Goal: Find contact information: Find specific fact

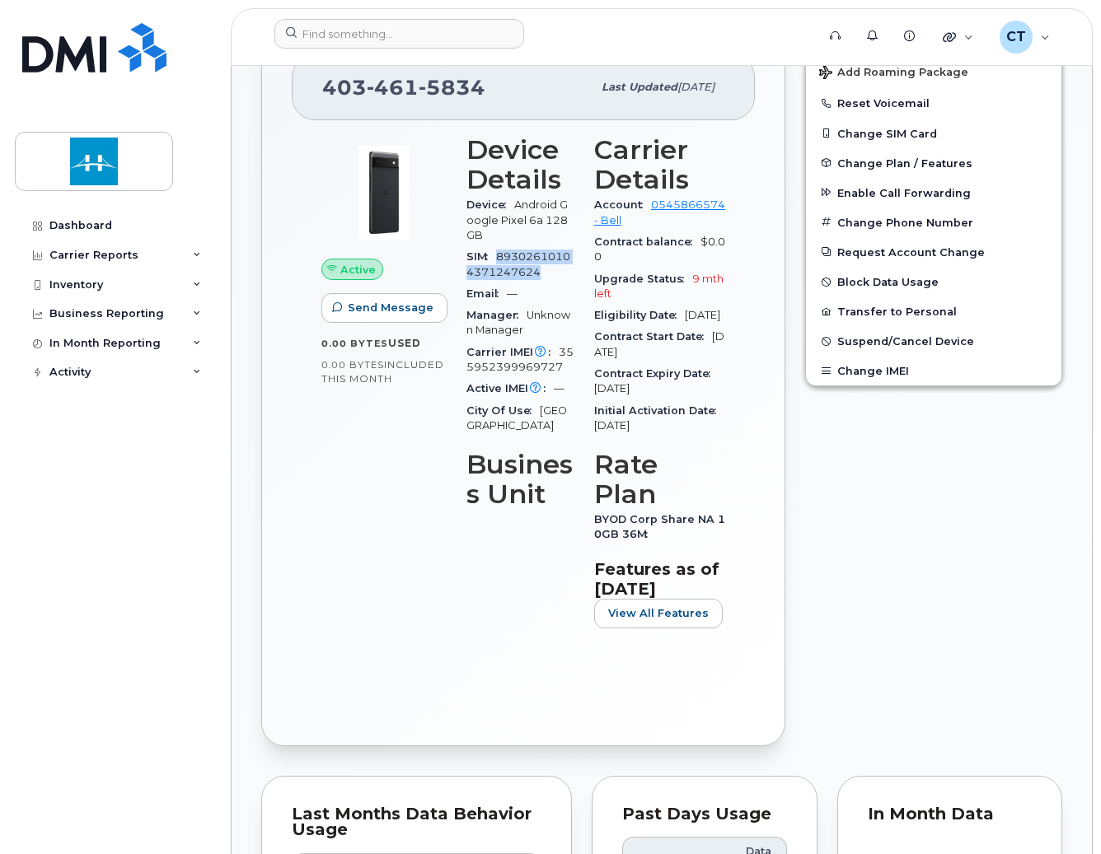
scroll to position [247, 0]
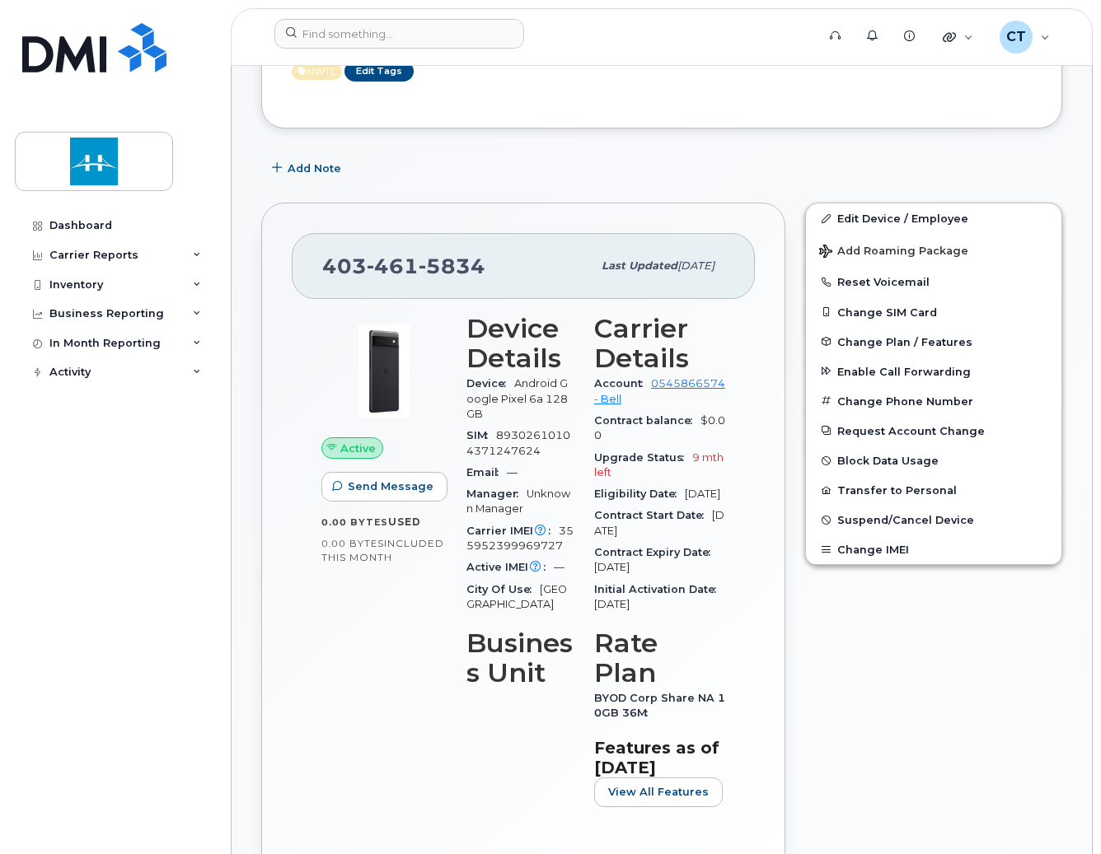
click at [436, 276] on span "5834" at bounding box center [451, 266] width 67 height 25
copy span "[PHONE_NUMBER]"
drag, startPoint x: 471, startPoint y: 166, endPoint x: 494, endPoint y: 152, distance: 27.0
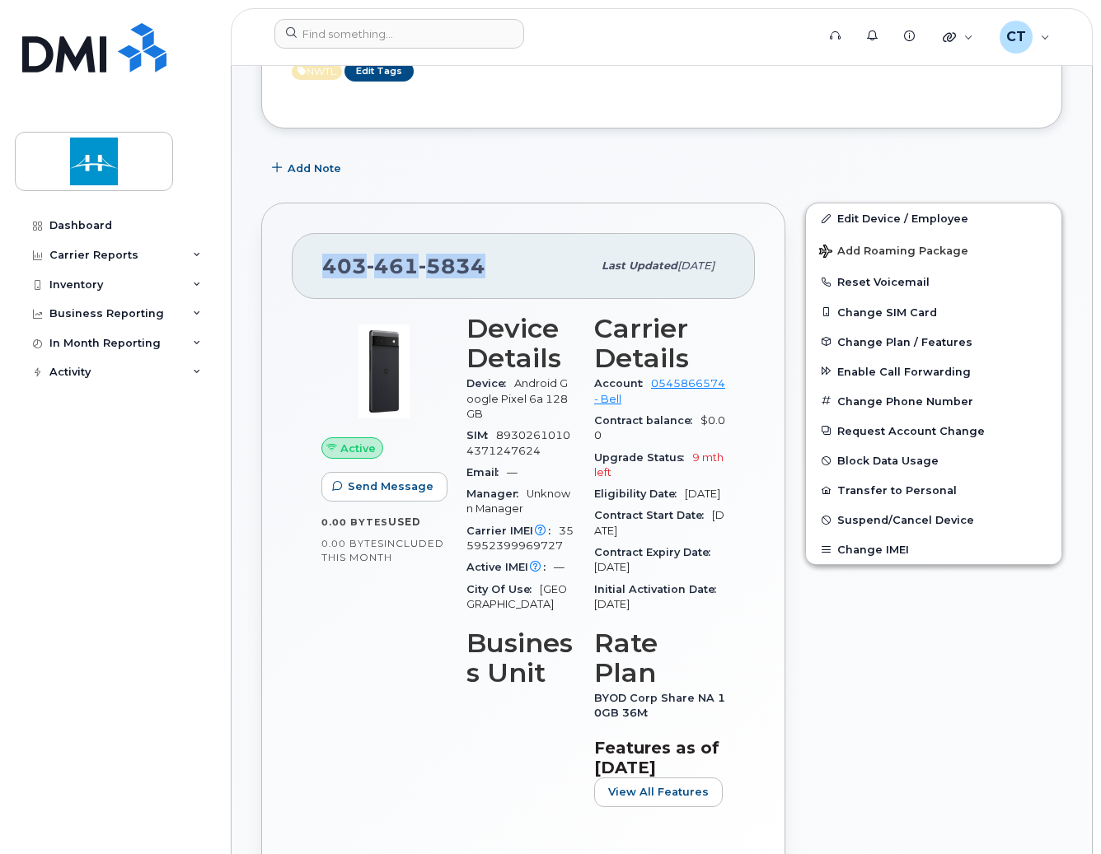
click at [471, 166] on div "Add Note" at bounding box center [661, 168] width 801 height 30
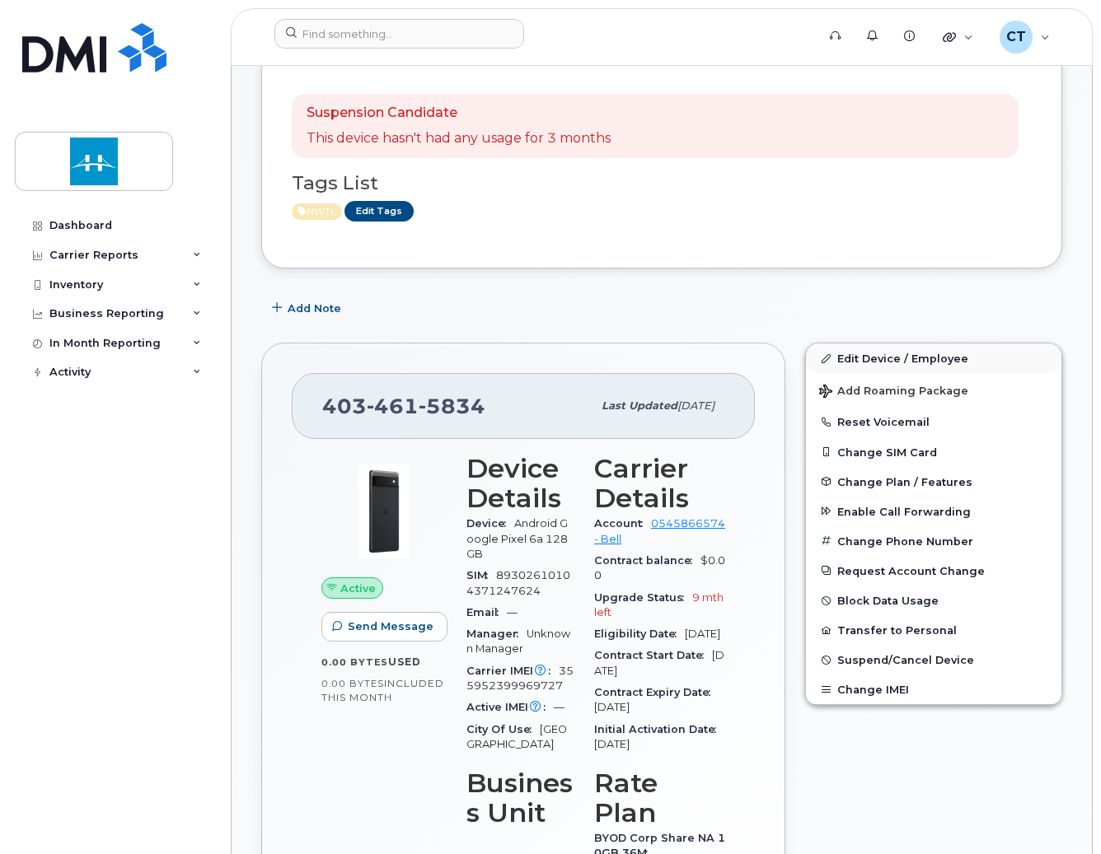
scroll to position [0, 0]
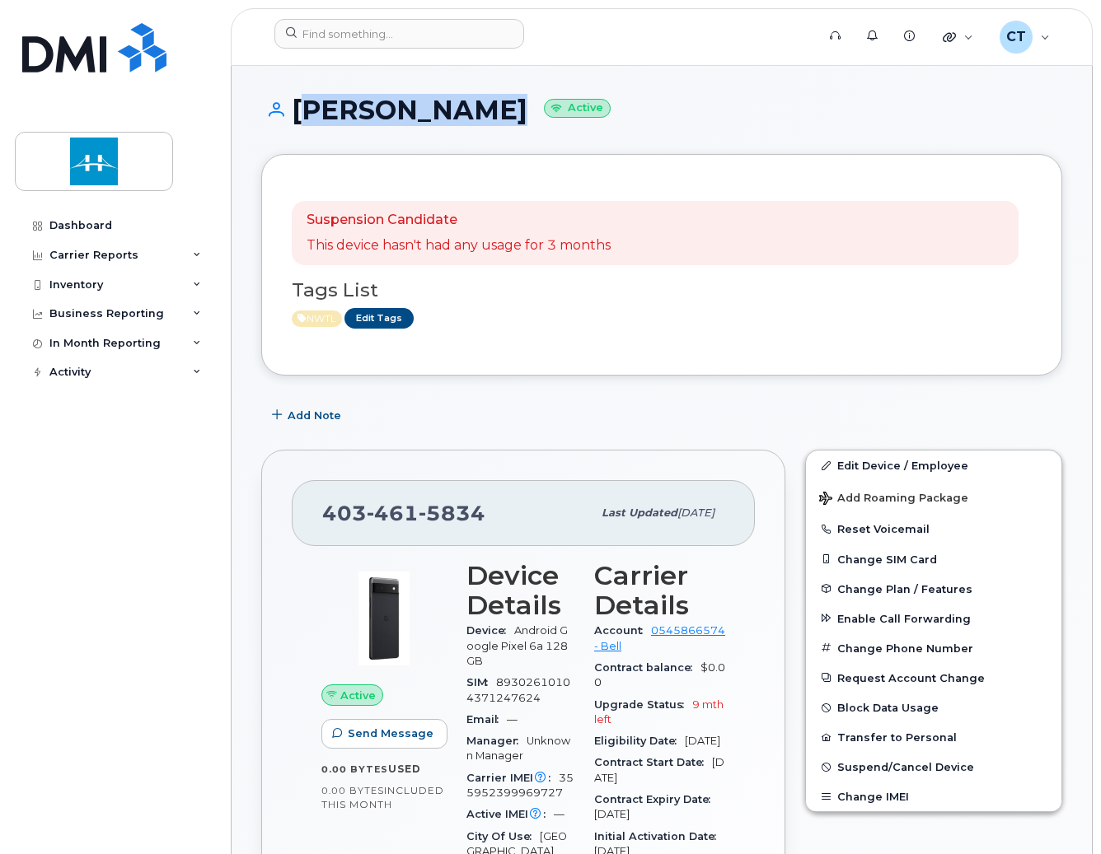
drag, startPoint x: 469, startPoint y: 113, endPoint x: 292, endPoint y: 108, distance: 176.4
click at [292, 108] on h1 "[PERSON_NAME] Active" at bounding box center [661, 110] width 801 height 29
copy h1 "[PERSON_NAME]"
click at [350, 585] on img at bounding box center [383, 618] width 99 height 99
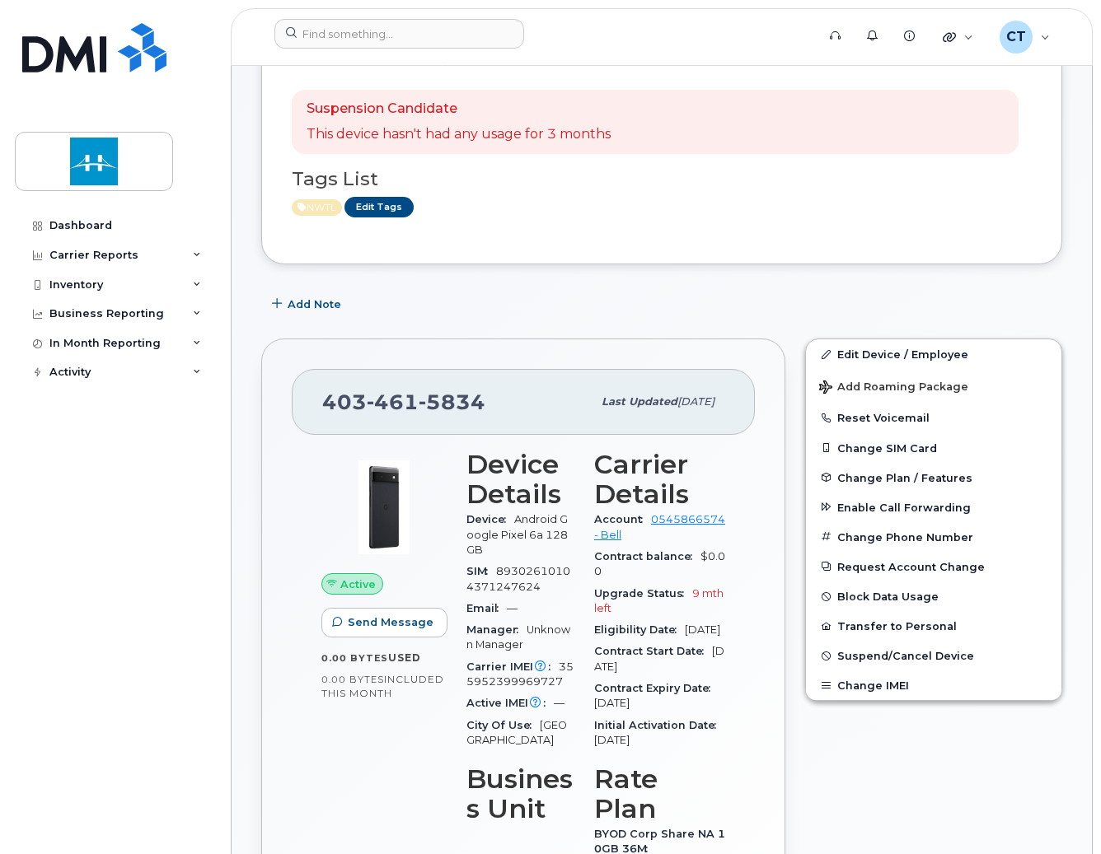
scroll to position [165, 0]
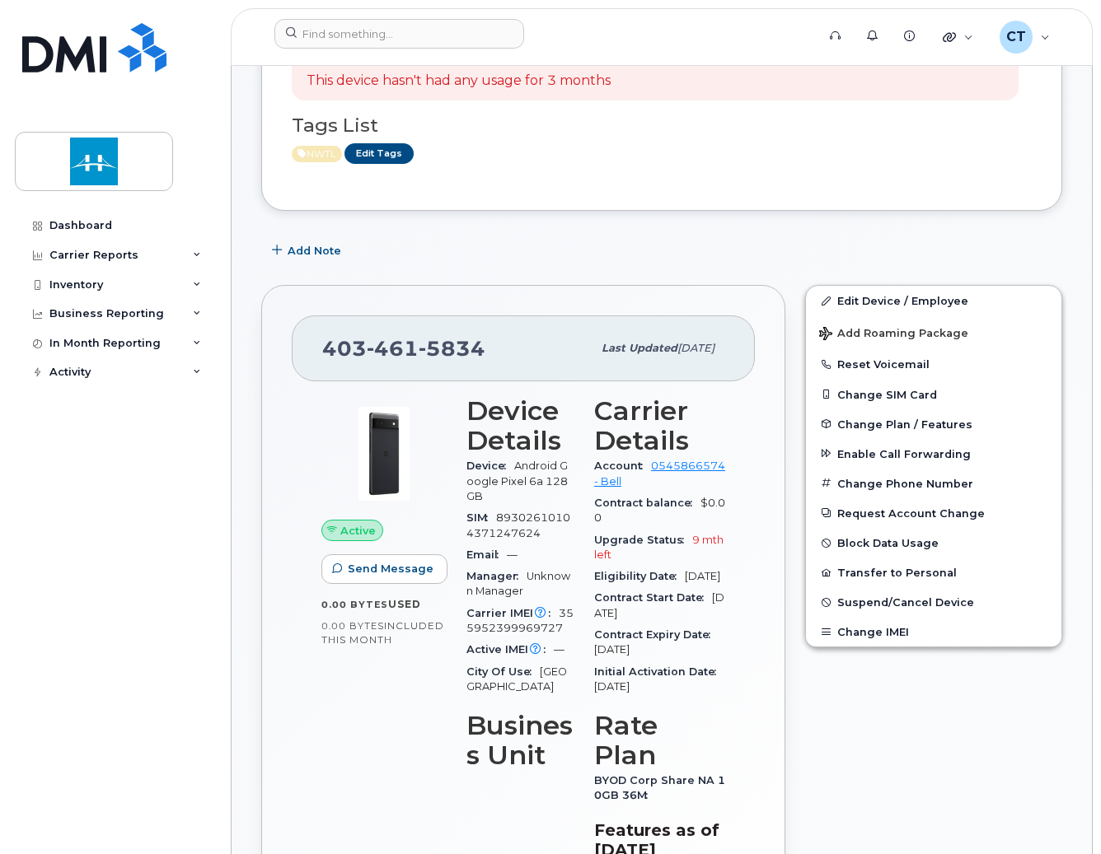
click at [343, 353] on span "[PHONE_NUMBER]" at bounding box center [403, 348] width 163 height 25
click at [784, 503] on div "[PHONE_NUMBER] Last updated [DATE] Active Send Message 0.00 Bytes  used 0.00 By…" at bounding box center [523, 646] width 524 height 722
click at [521, 294] on div "[PHONE_NUMBER] Last updated [DATE] Active Send Message 0.00 Bytes  used 0.00 By…" at bounding box center [523, 646] width 524 height 722
